Goal: Find specific page/section

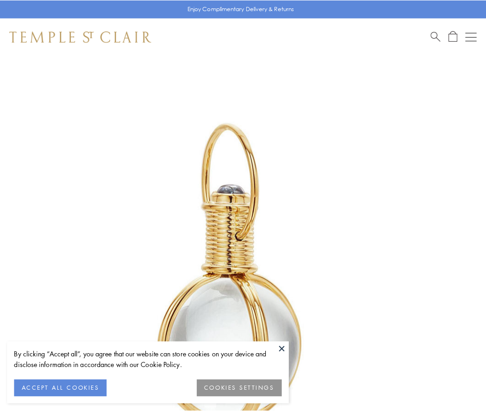
scroll to position [242, 0]
